Goal: Find specific page/section: Find specific page/section

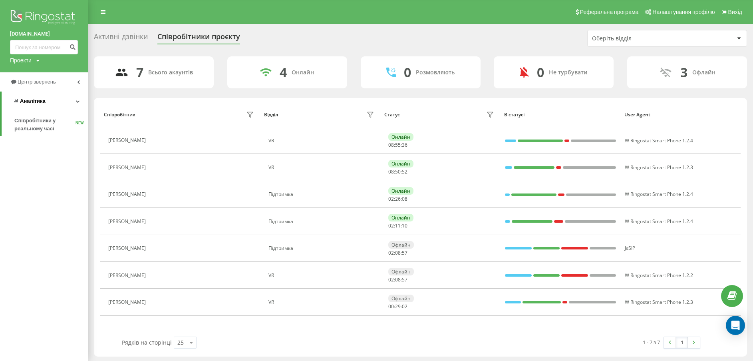
click at [56, 99] on link "Аналiтика" at bounding box center [45, 100] width 86 height 19
click at [42, 80] on span "Центр звернень" at bounding box center [38, 82] width 41 height 6
click at [44, 142] on span "Звіт про пропущені необроблені дзвінки" at bounding box center [49, 134] width 70 height 16
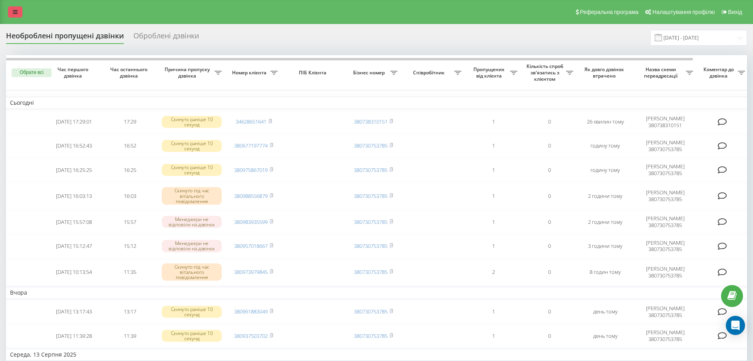
click at [16, 8] on link at bounding box center [15, 11] width 14 height 11
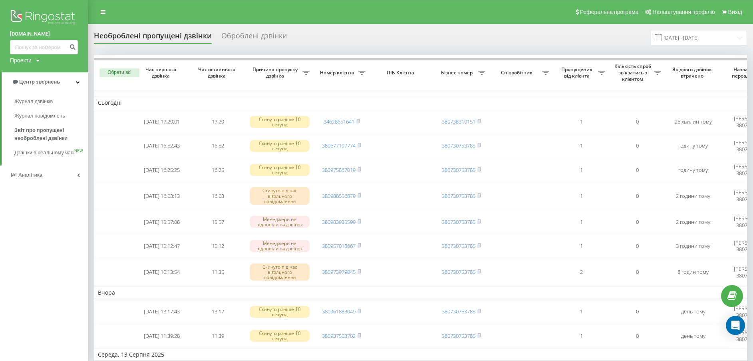
click at [50, 182] on link "Аналiтика" at bounding box center [44, 174] width 88 height 19
click at [41, 125] on span "Співробітники у реальному часі" at bounding box center [44, 125] width 61 height 16
